Goal: Information Seeking & Learning: Check status

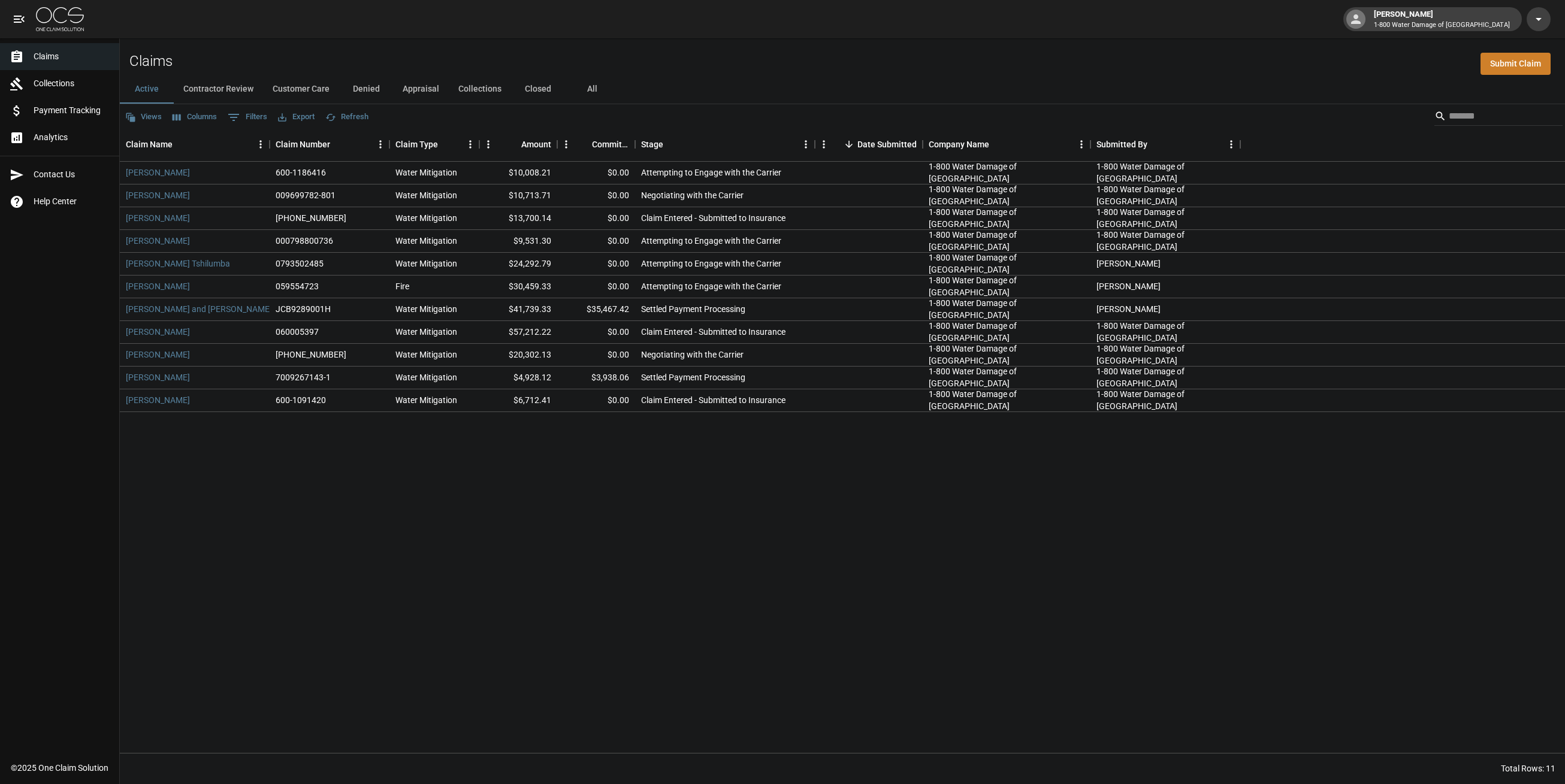
click at [752, 41] on div "Claims Submit Claim" at bounding box center [843, 56] width 1446 height 36
click at [652, 88] on div "Active Contractor Review Customer Care Denied Appraisal Collections Closed All" at bounding box center [843, 89] width 1446 height 29
click at [171, 263] on link "[PERSON_NAME] Tshilumba" at bounding box center [178, 263] width 104 height 12
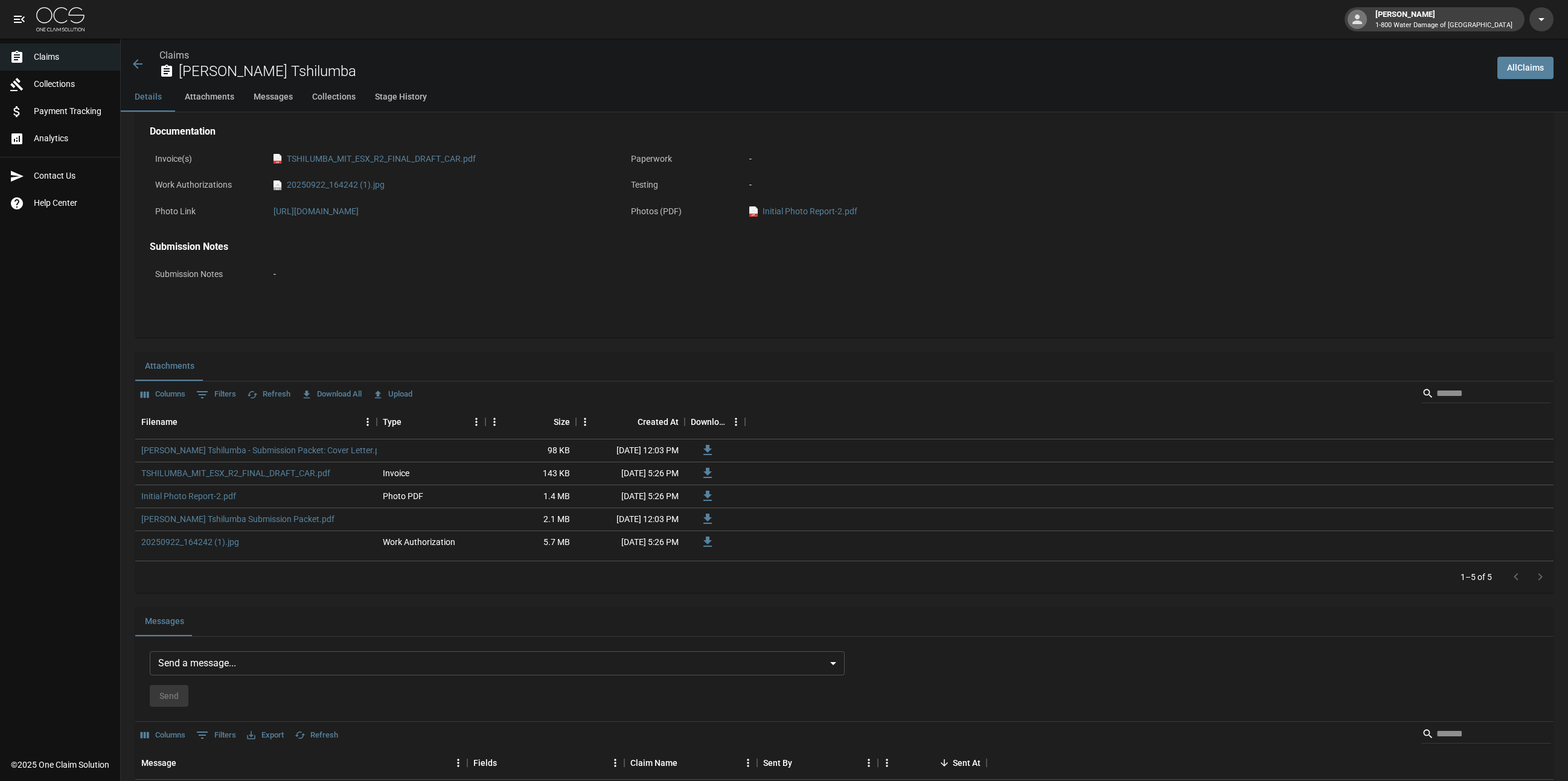
scroll to position [498, 0]
click at [217, 547] on link "20250922_164242 (1).jpg" at bounding box center [189, 544] width 98 height 12
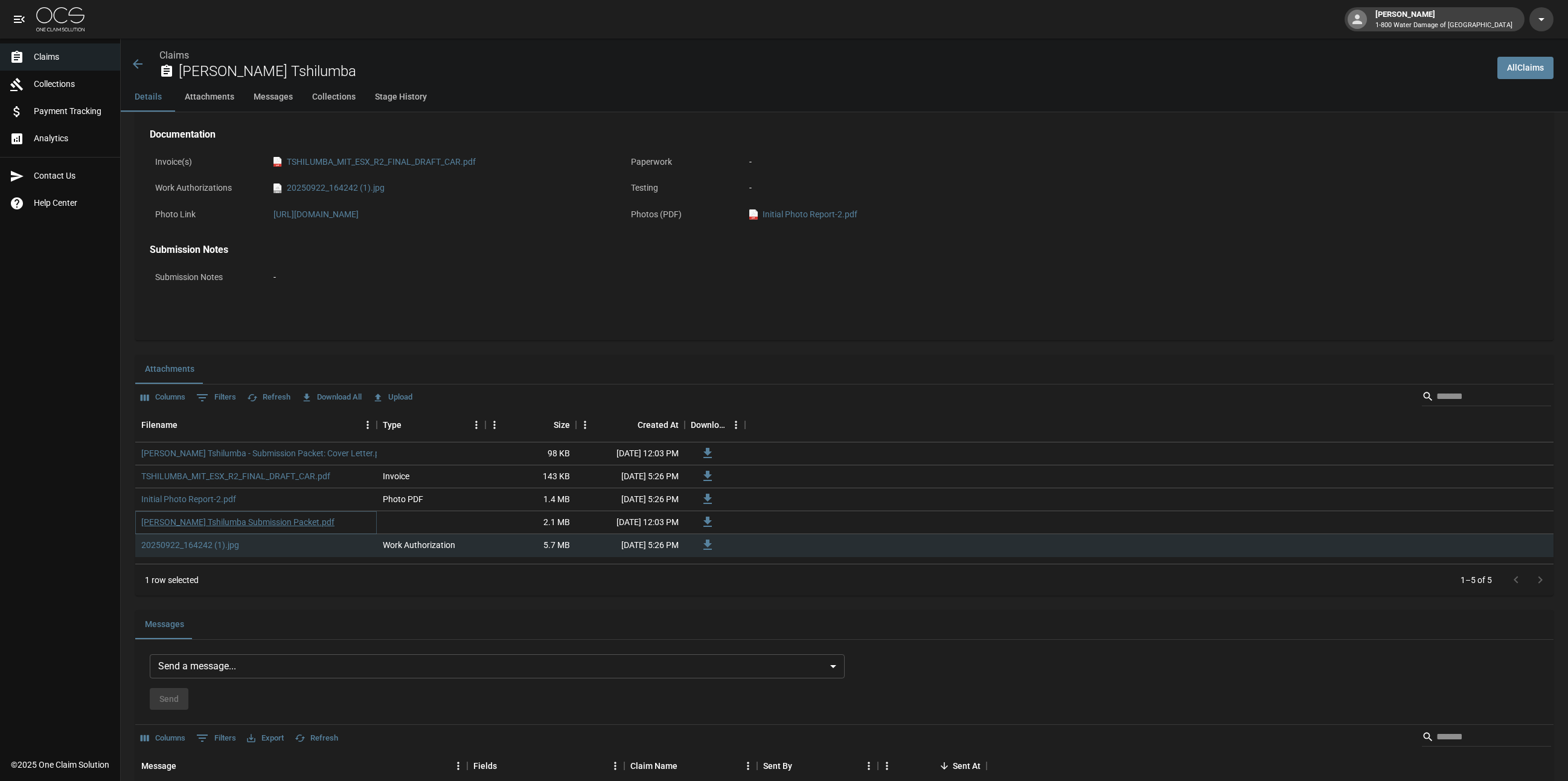
click at [272, 521] on link "[PERSON_NAME] Tshilumba Submission Packet.pdf" at bounding box center [238, 522] width 193 height 12
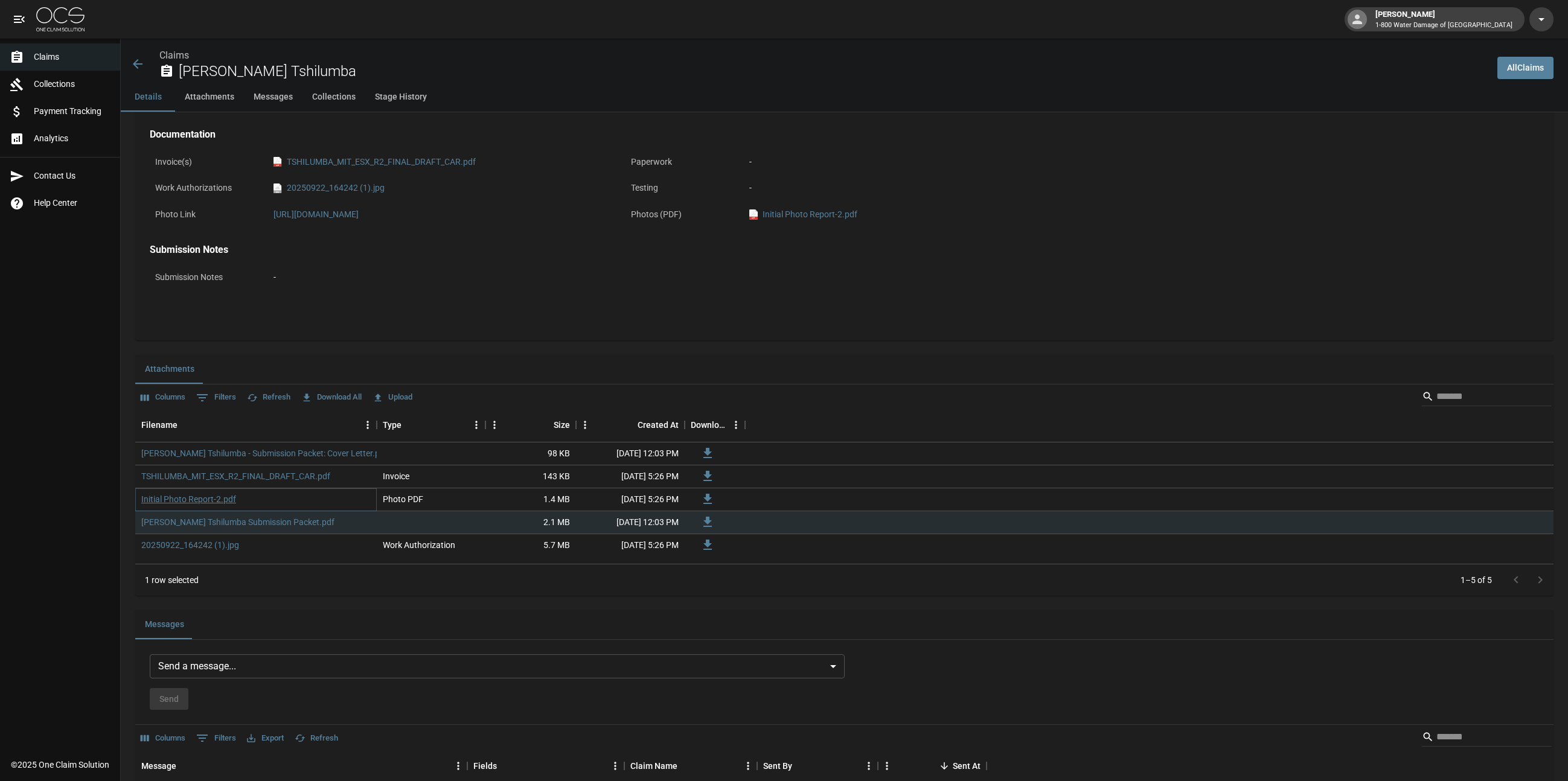
click at [207, 498] on link "Initial Photo Report-2.pdf" at bounding box center [188, 498] width 95 height 12
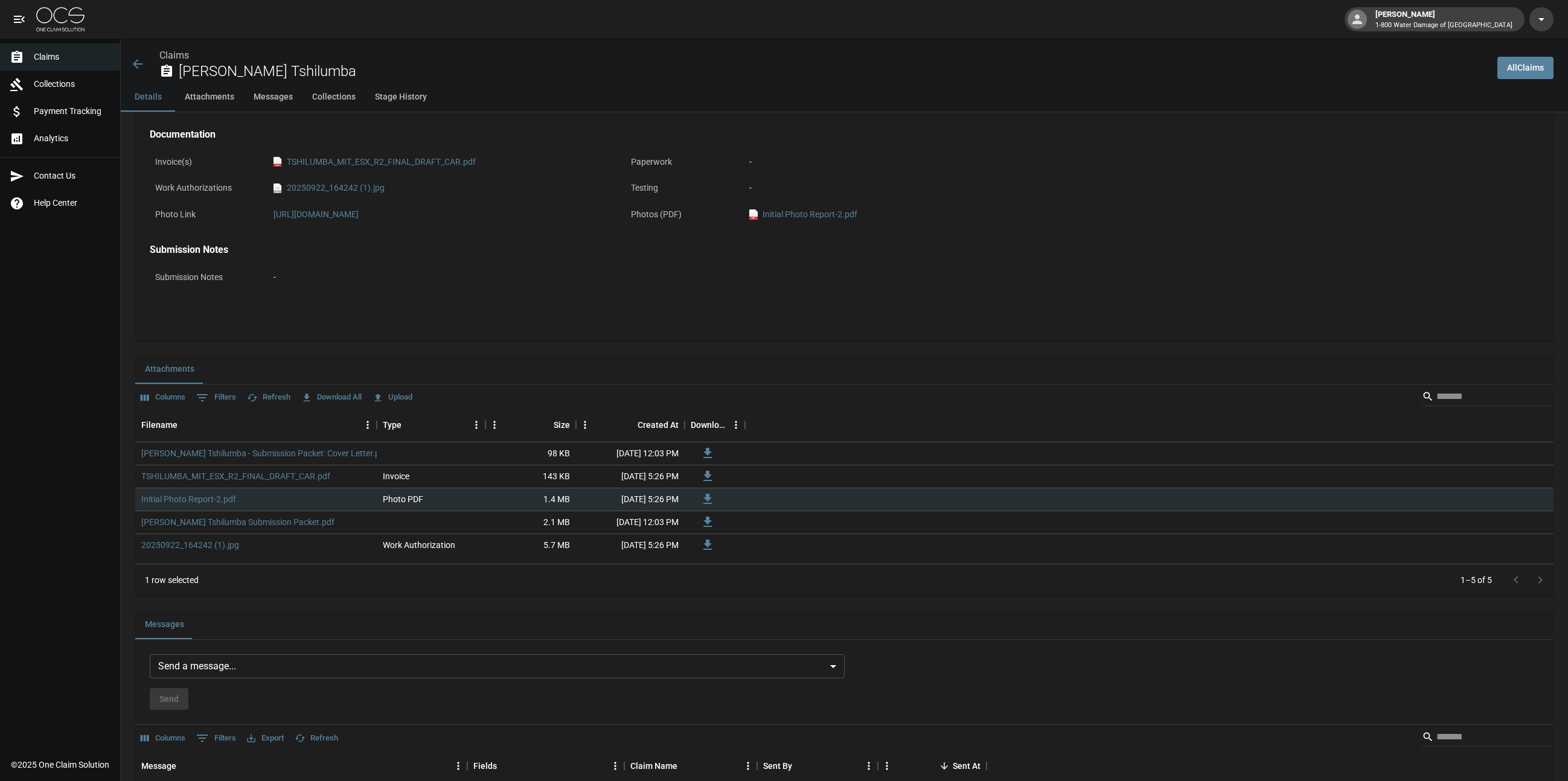
click at [696, 278] on div "-" at bounding box center [677, 277] width 807 height 13
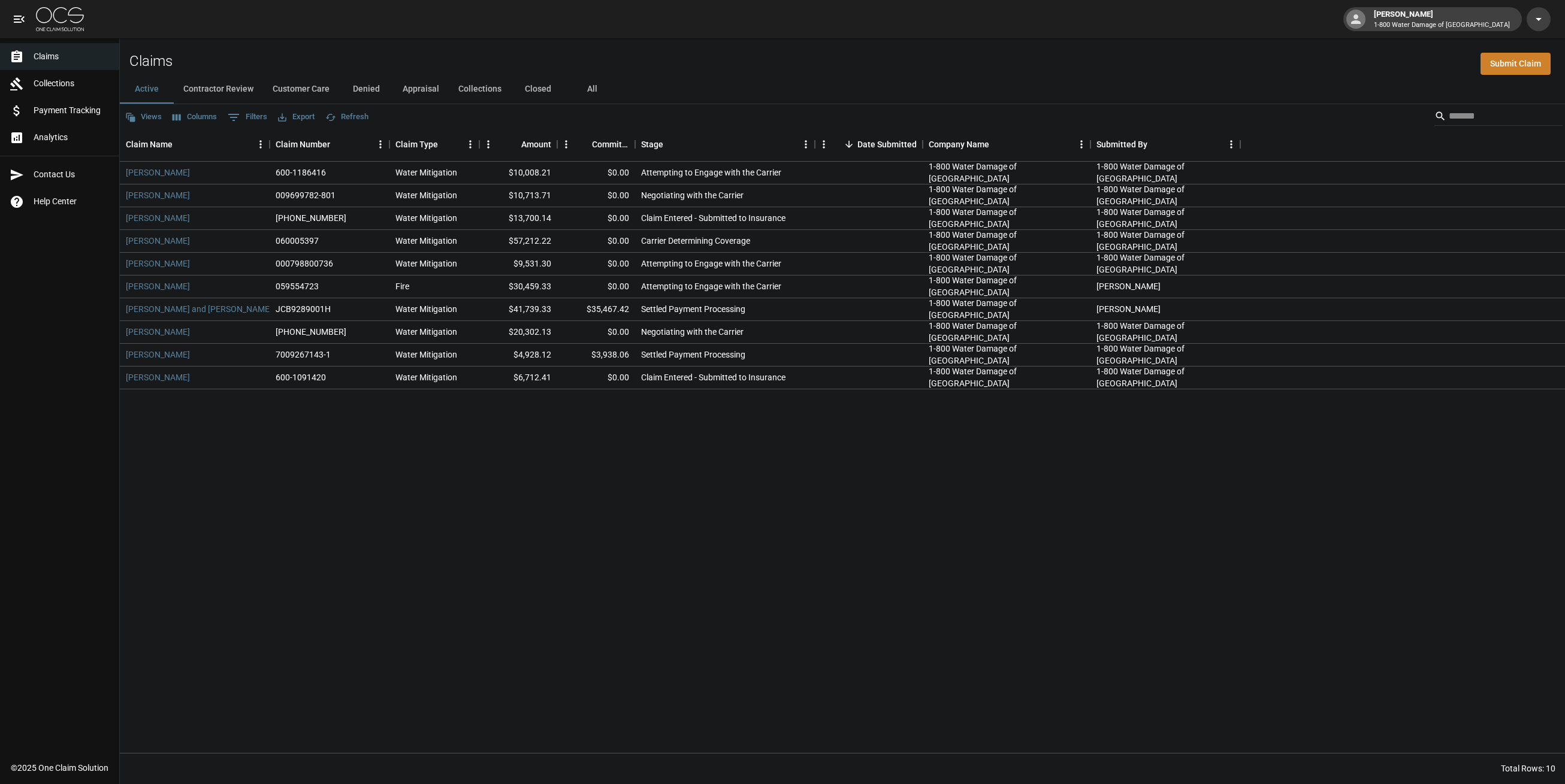
drag, startPoint x: 33, startPoint y: 1, endPoint x: 618, endPoint y: 51, distance: 587.1
click at [618, 51] on div "Claims Submit Claim" at bounding box center [843, 56] width 1446 height 36
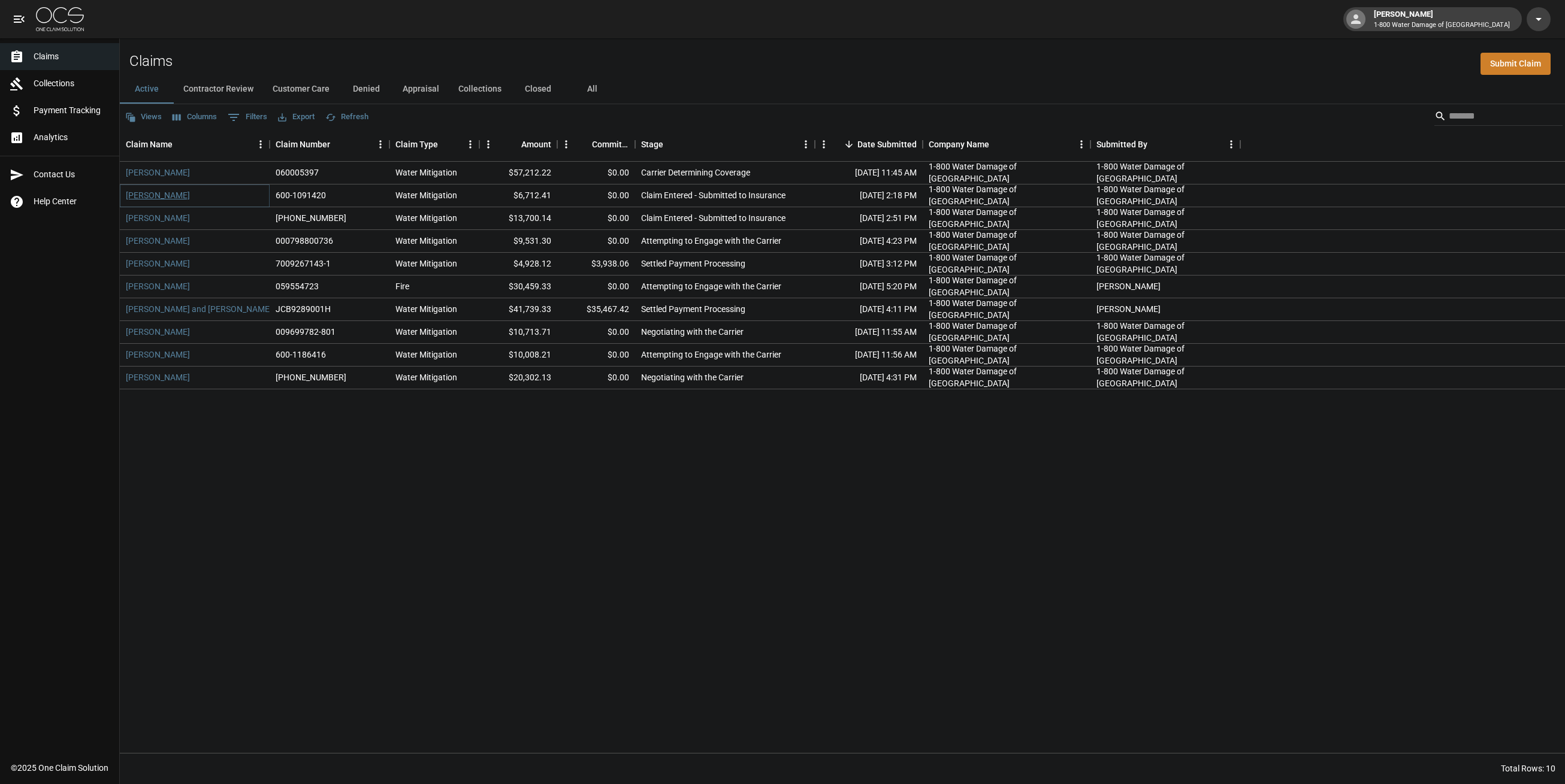
click at [147, 197] on link "[PERSON_NAME]" at bounding box center [157, 195] width 64 height 12
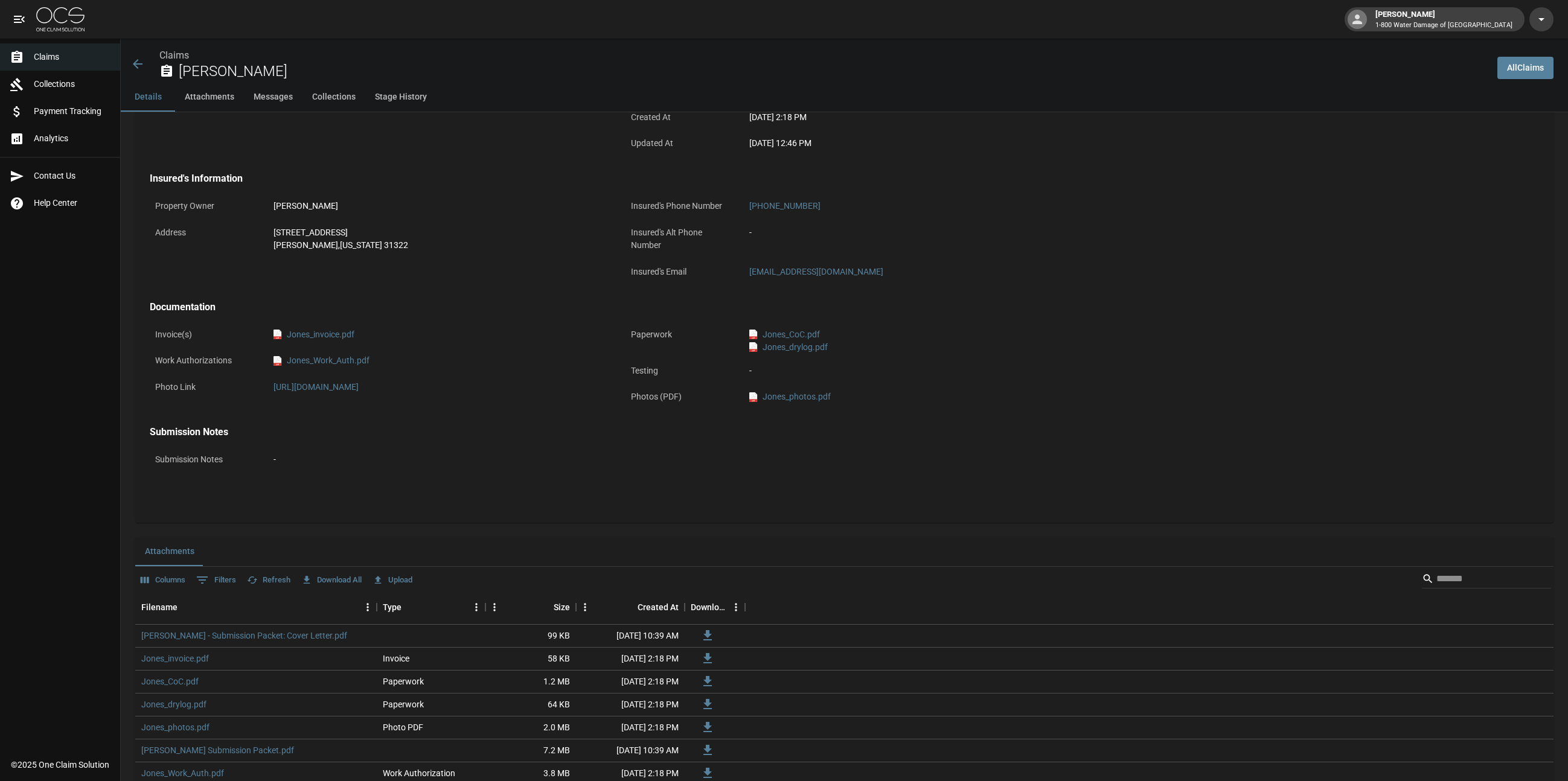
scroll to position [327, 0]
click at [771, 396] on link "pdf Jones_photos.pdf" at bounding box center [790, 394] width 82 height 13
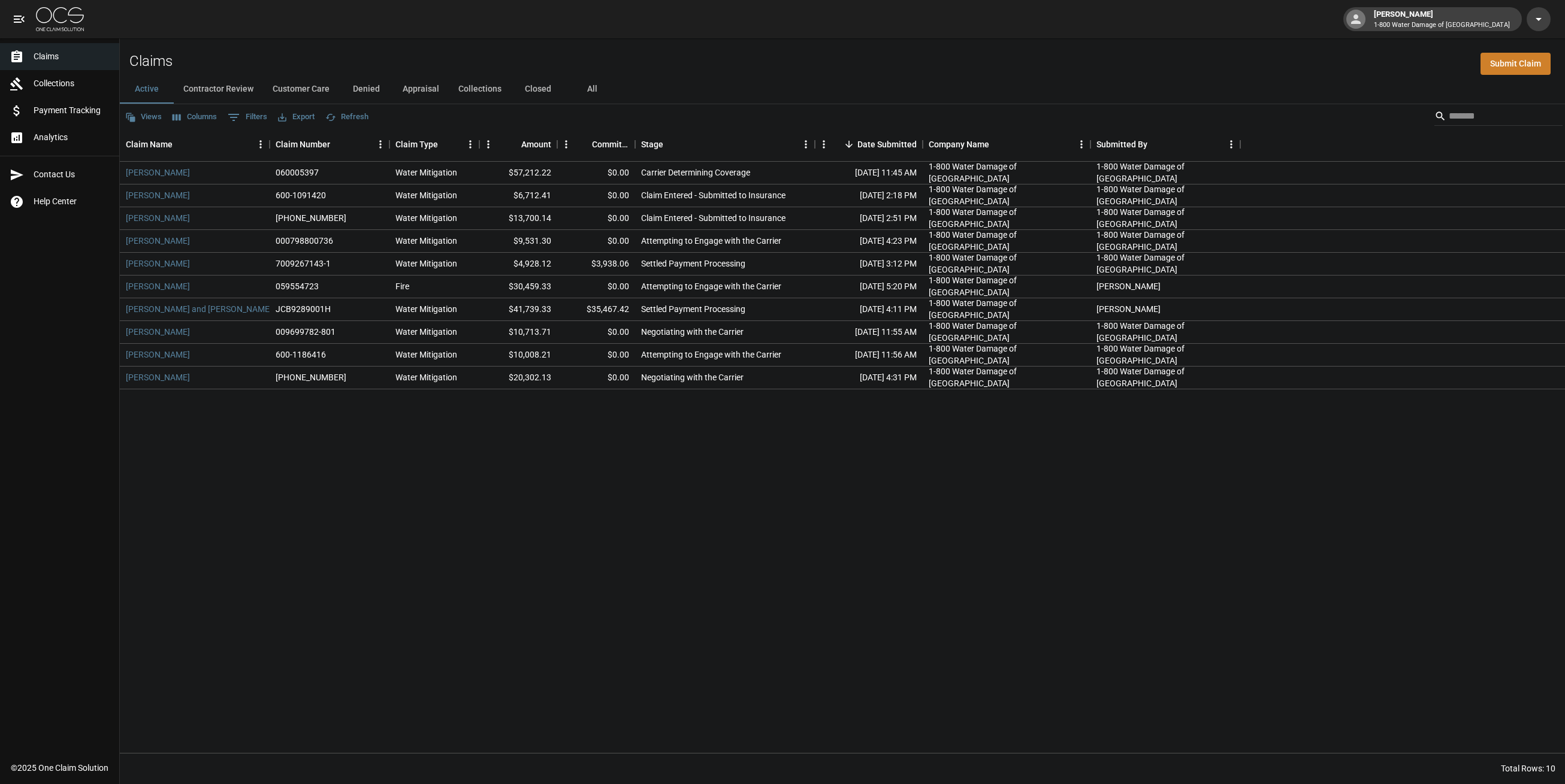
click at [209, 89] on button "Contractor Review" at bounding box center [219, 89] width 89 height 29
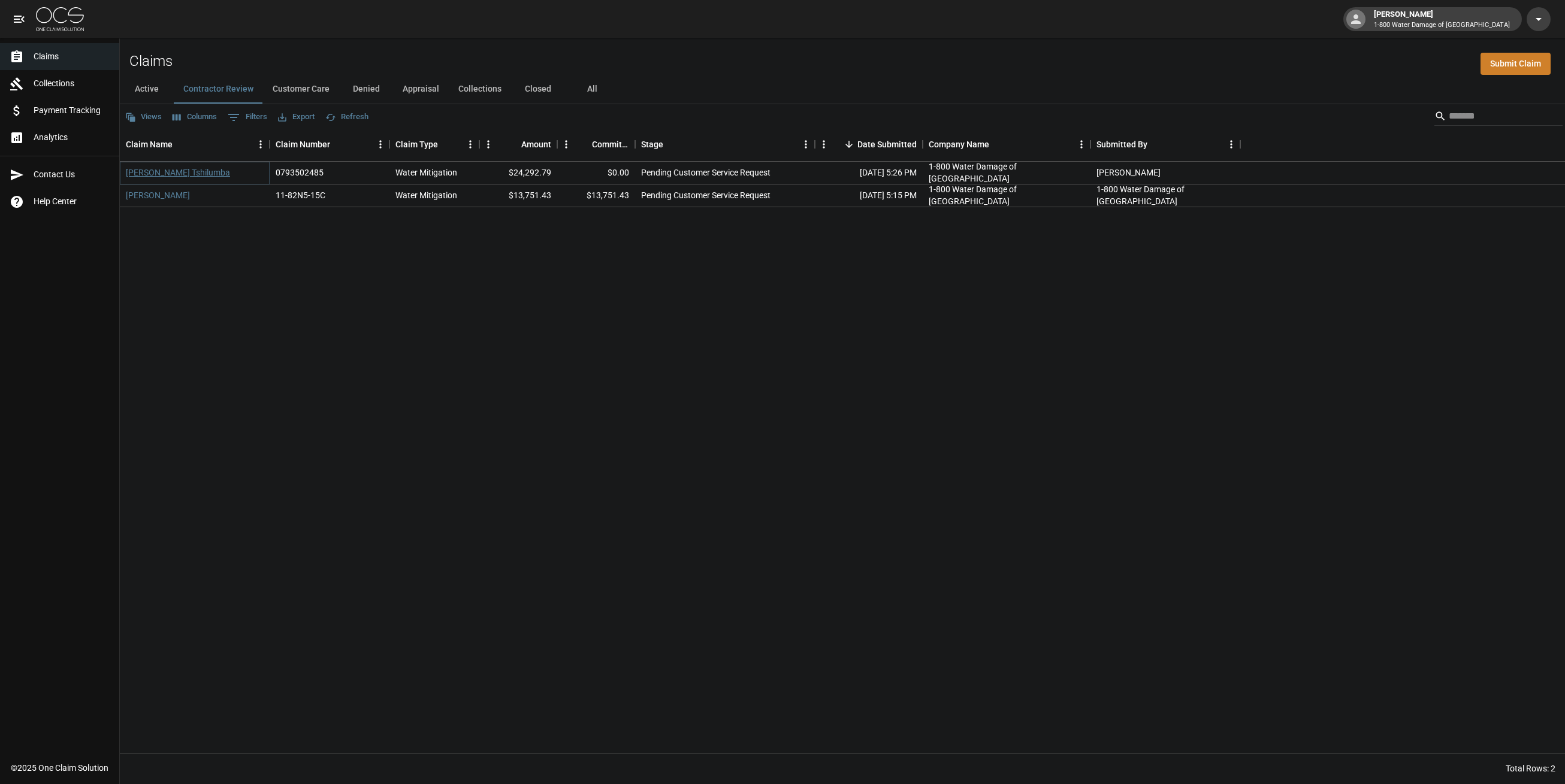
click at [180, 170] on link "[PERSON_NAME] Tshilumba" at bounding box center [178, 172] width 104 height 12
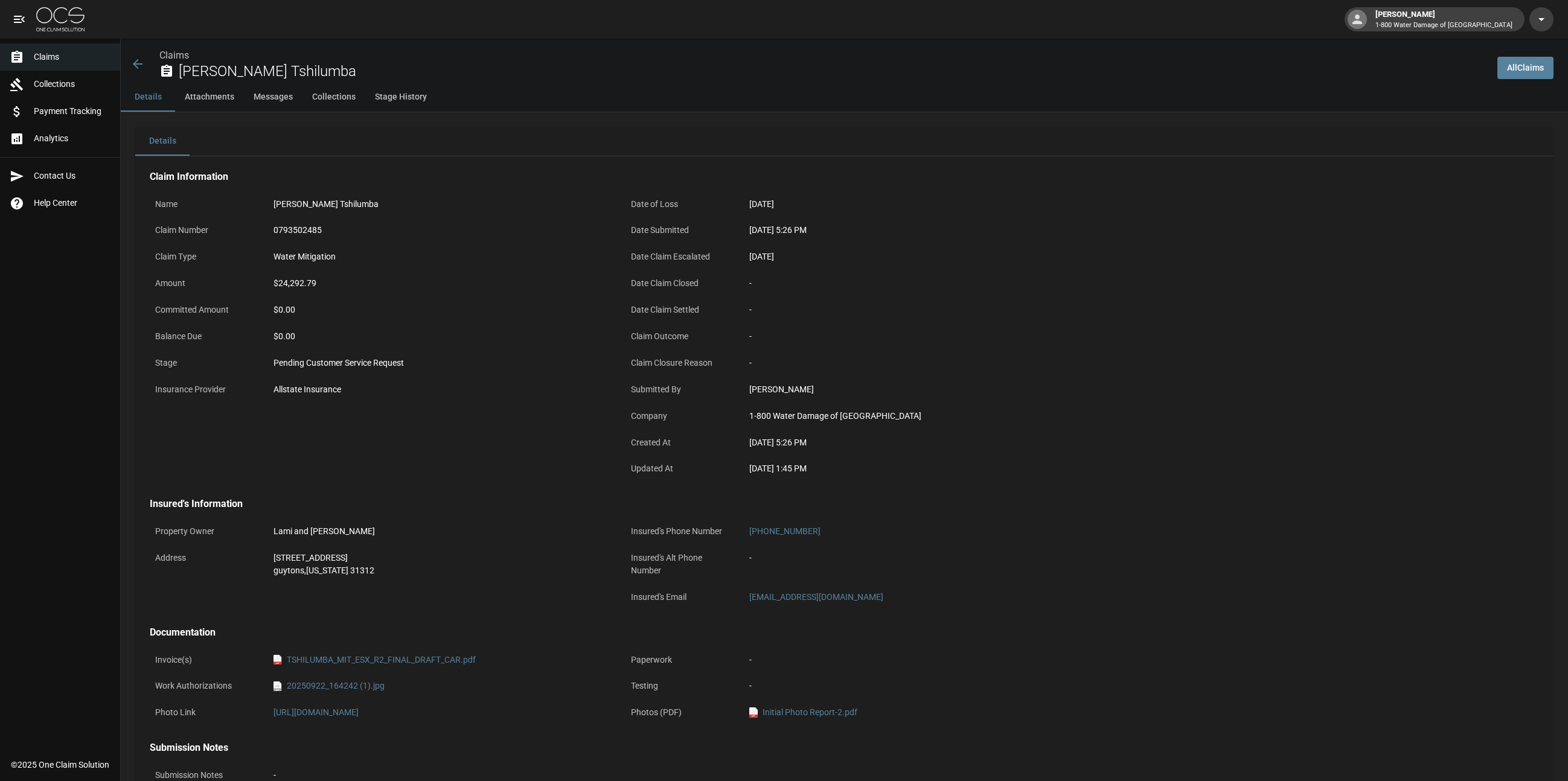
click at [218, 100] on button "Attachments" at bounding box center [209, 97] width 69 height 29
click at [304, 663] on link "pdf TSHILUMBA_MIT_ESX_R2_FINAL_DRAFT_CAR.pdf" at bounding box center [374, 659] width 202 height 13
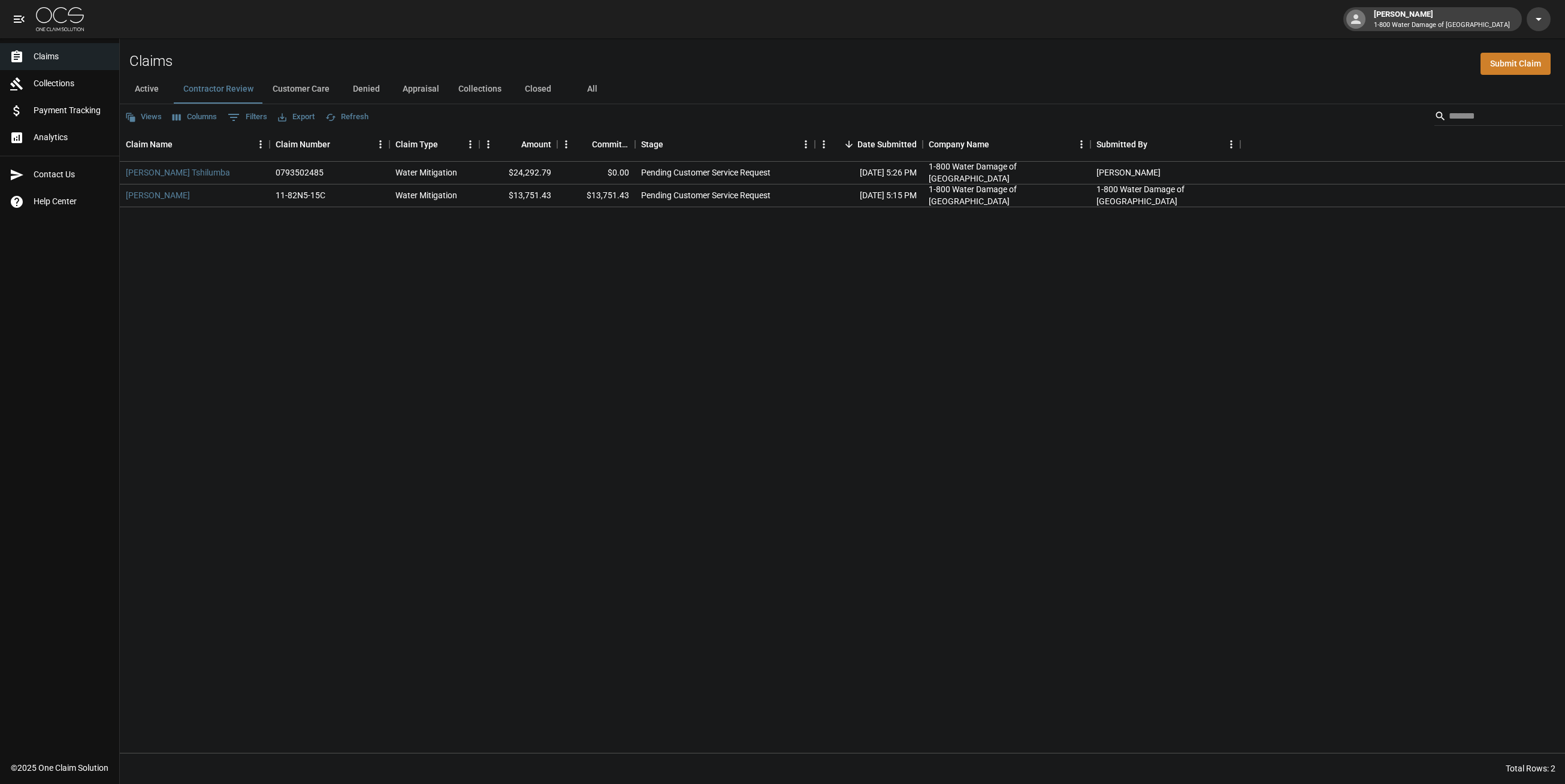
click at [305, 91] on button "Customer Care" at bounding box center [301, 89] width 76 height 29
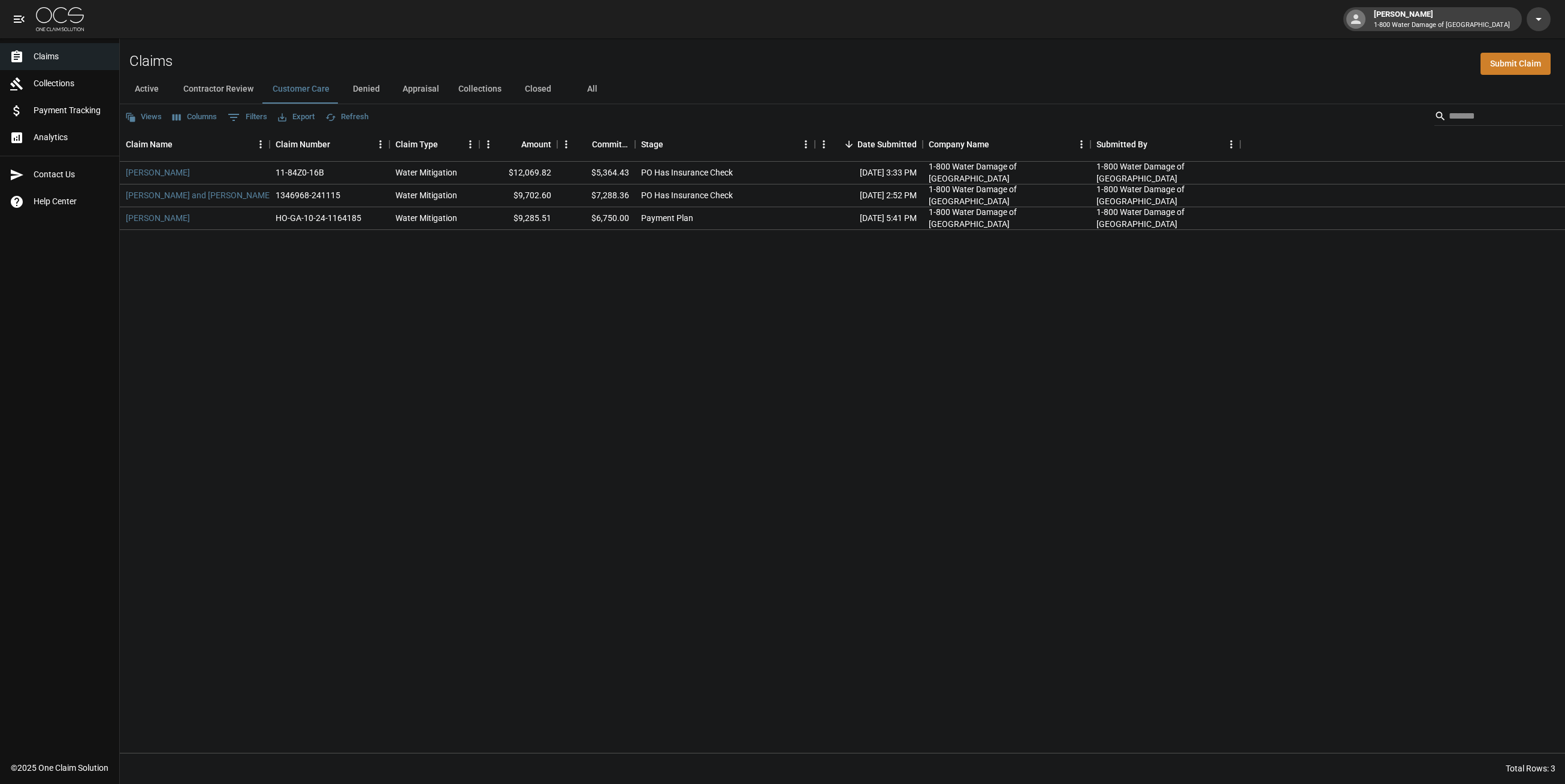
click at [361, 90] on button "Denied" at bounding box center [366, 89] width 54 height 29
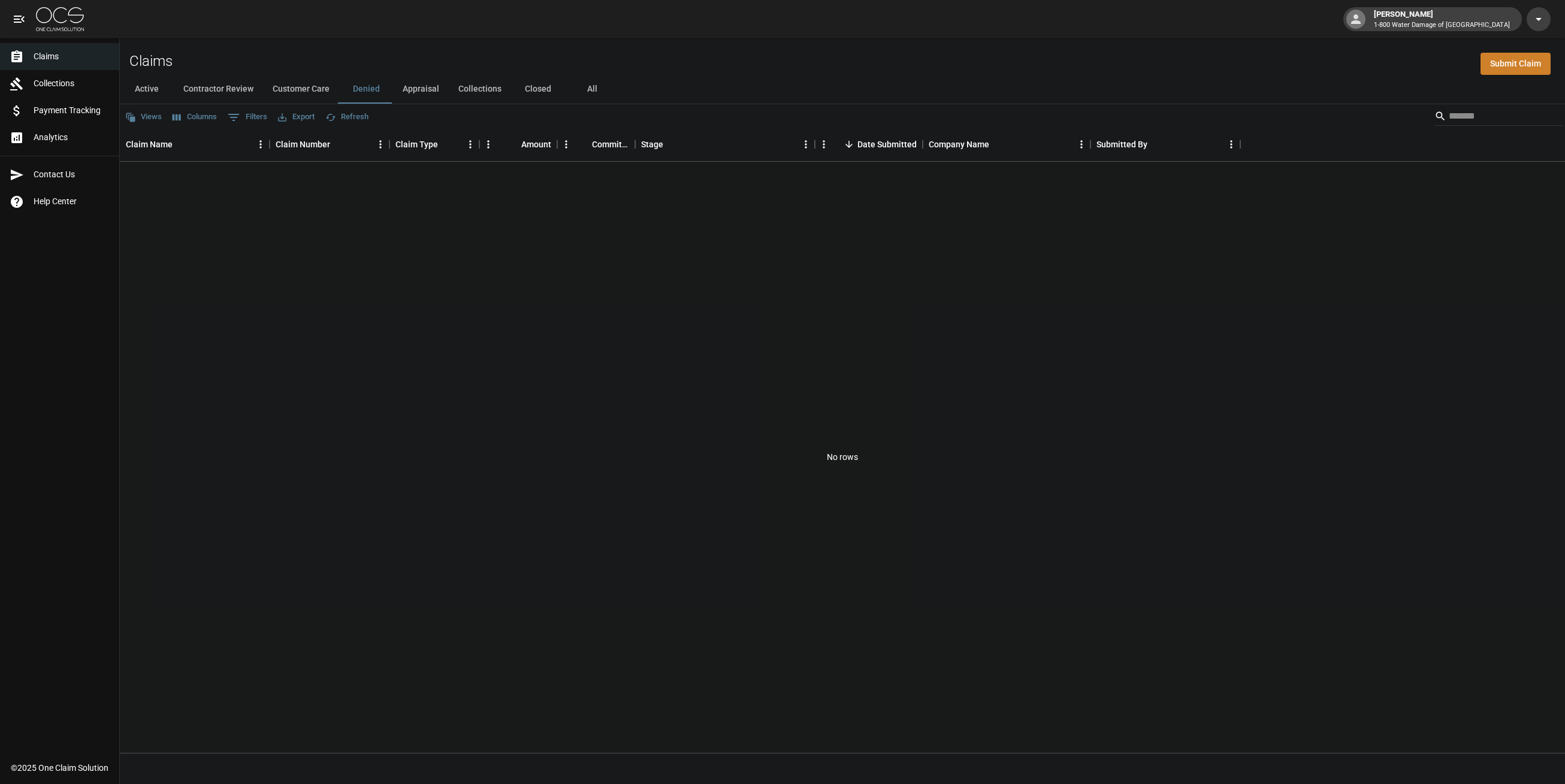
click at [418, 93] on button "Appraisal" at bounding box center [421, 89] width 55 height 29
click at [476, 92] on button "Collections" at bounding box center [479, 89] width 62 height 29
click at [532, 92] on button "Closed" at bounding box center [537, 89] width 54 height 29
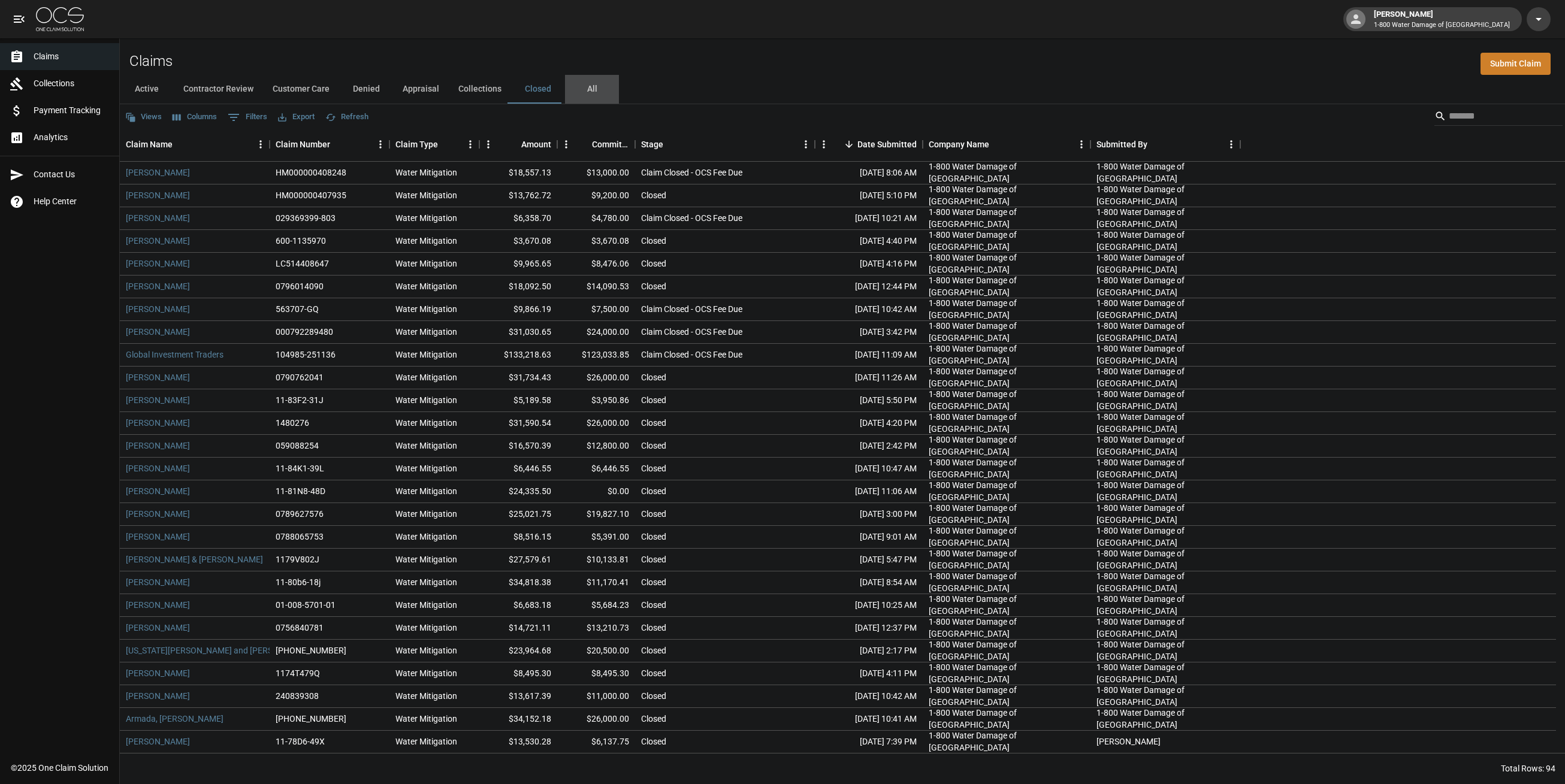
click at [588, 92] on button "All" at bounding box center [592, 89] width 54 height 29
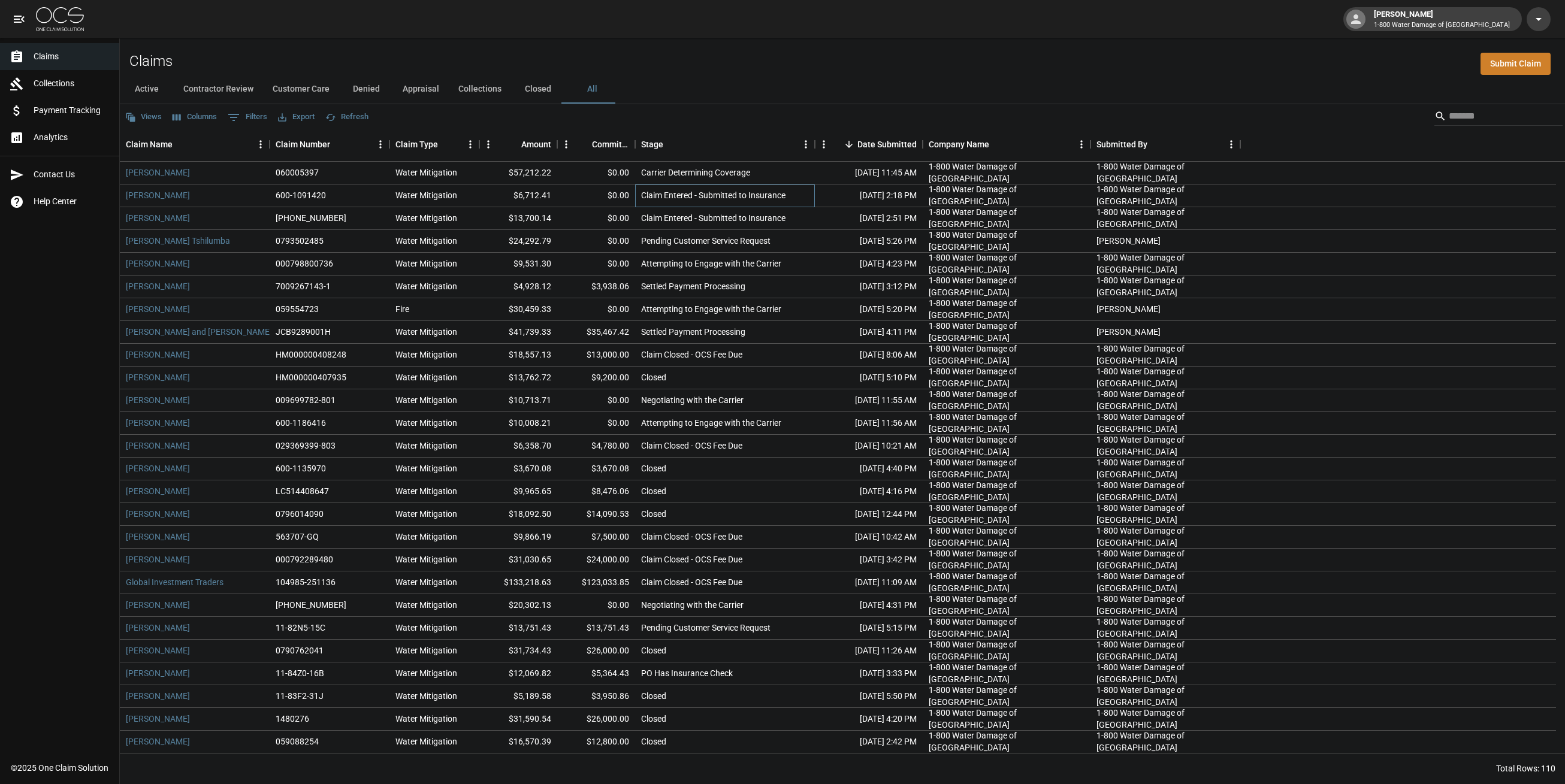
click at [667, 185] on div "Claim Entered - Submitted to Insurance" at bounding box center [725, 196] width 180 height 23
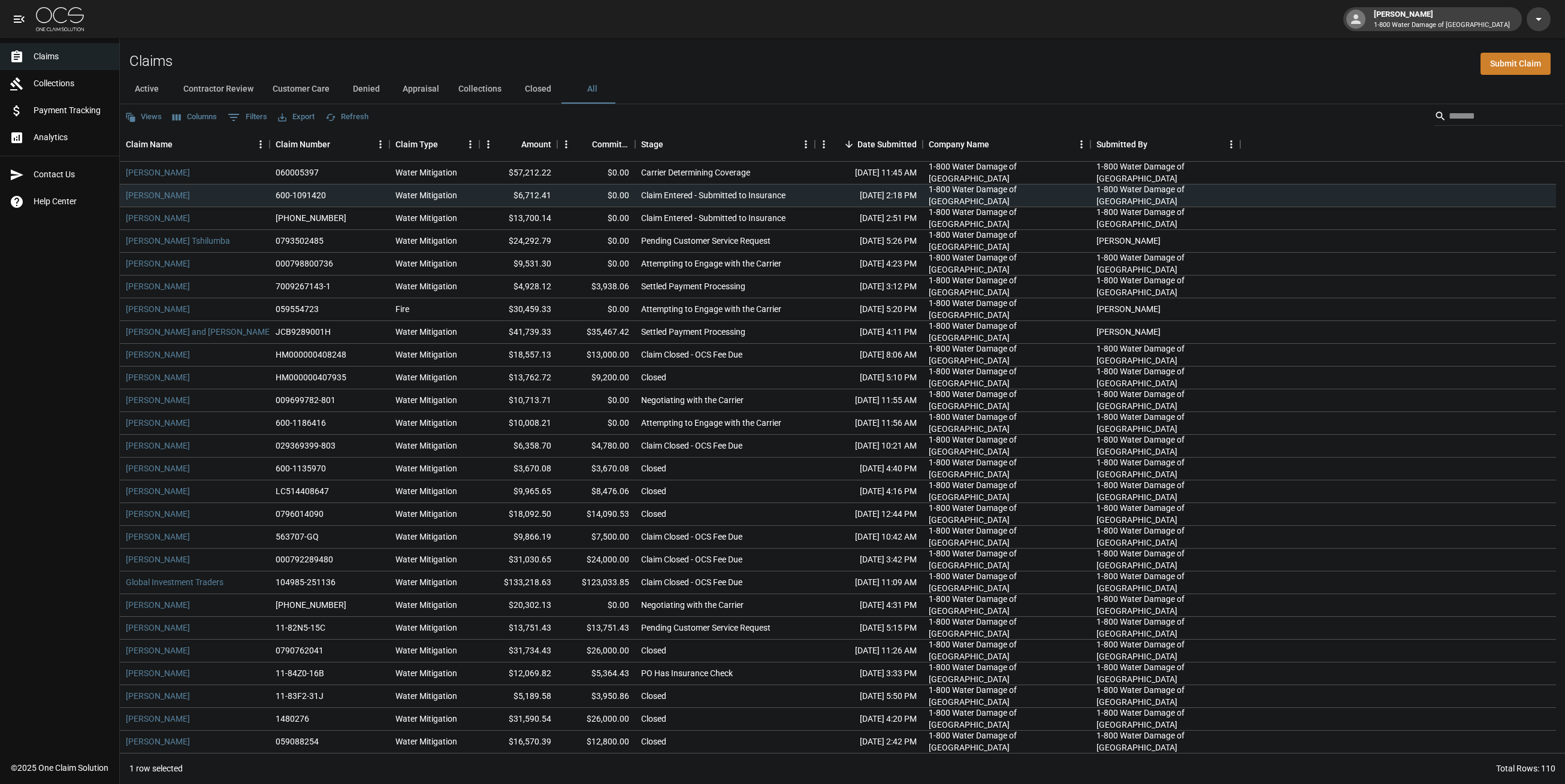
click at [142, 94] on button "Active" at bounding box center [147, 89] width 54 height 29
